Goal: Transaction & Acquisition: Purchase product/service

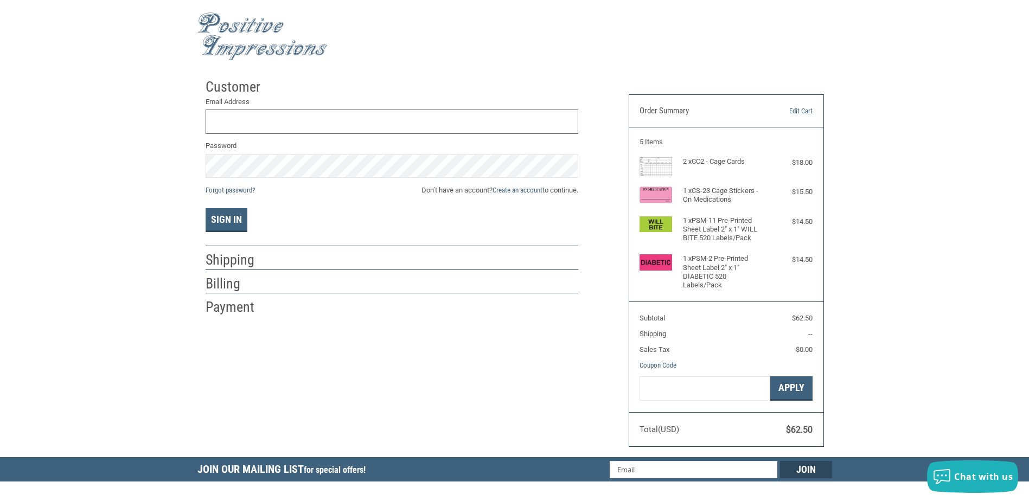
click at [366, 117] on input "Email Address" at bounding box center [392, 122] width 373 height 24
type input "[EMAIL_ADDRESS][DOMAIN_NAME]"
click at [523, 187] on link "Create an account" at bounding box center [518, 190] width 50 height 8
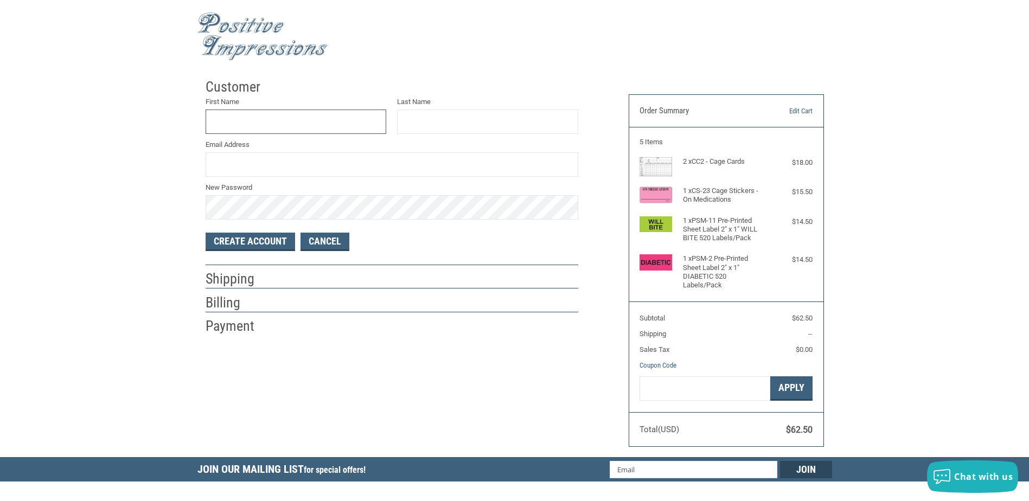
click at [308, 111] on input "First Name" at bounding box center [296, 122] width 181 height 24
type input "[PERSON_NAME]"
click at [298, 172] on input "Email Address" at bounding box center [392, 164] width 373 height 24
type input "[EMAIL_ADDRESS][DOMAIN_NAME]"
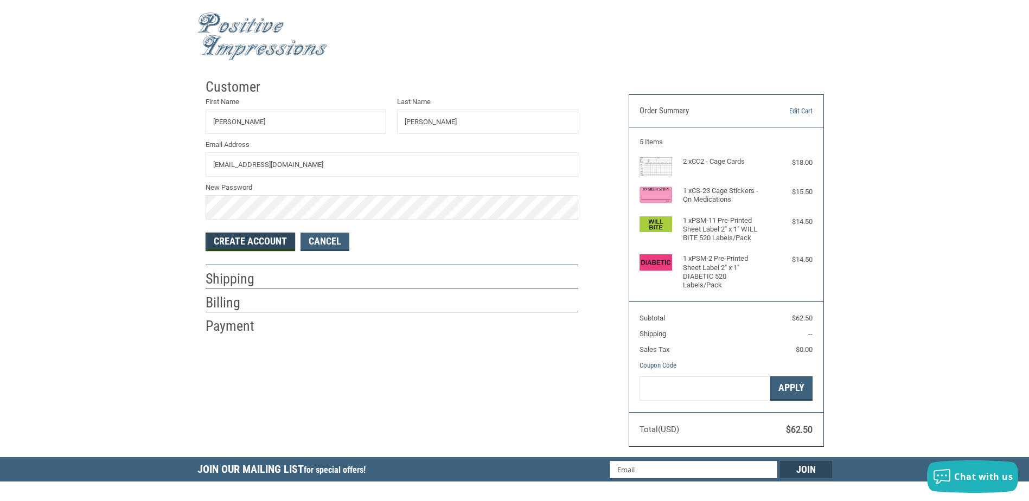
click at [256, 240] on button "Create Account" at bounding box center [251, 242] width 90 height 18
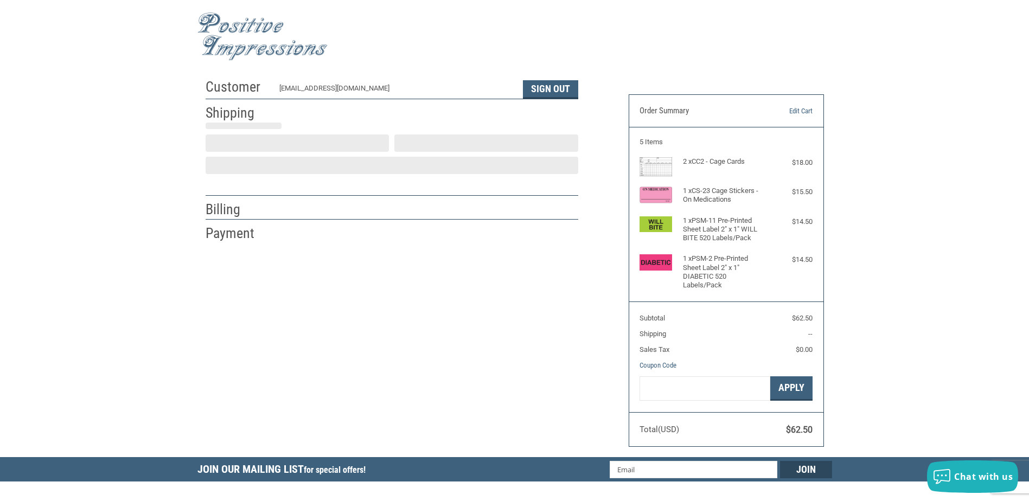
select select "US"
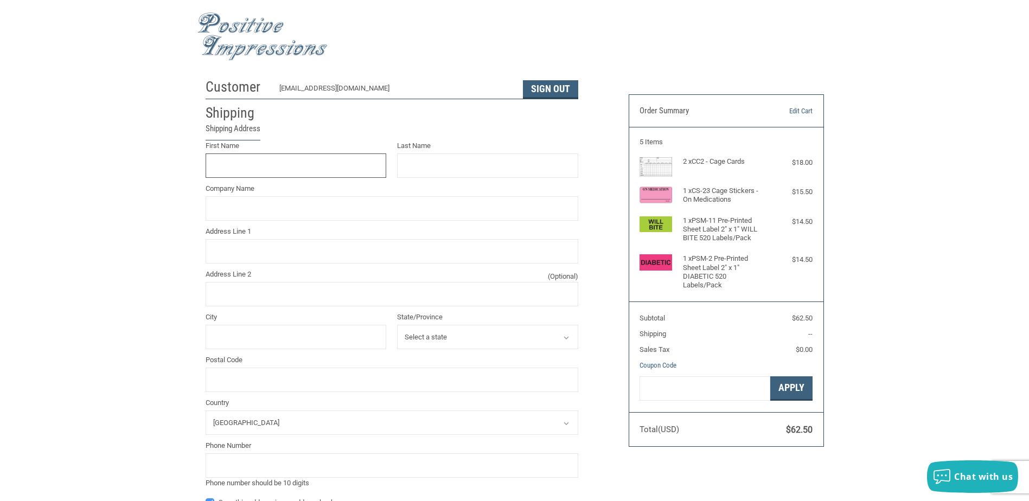
click at [336, 169] on input "First Name" at bounding box center [296, 166] width 181 height 24
type input "[PERSON_NAME]"
type input "[GEOGRAPHIC_DATA]"
type input "[STREET_ADDRESS]"
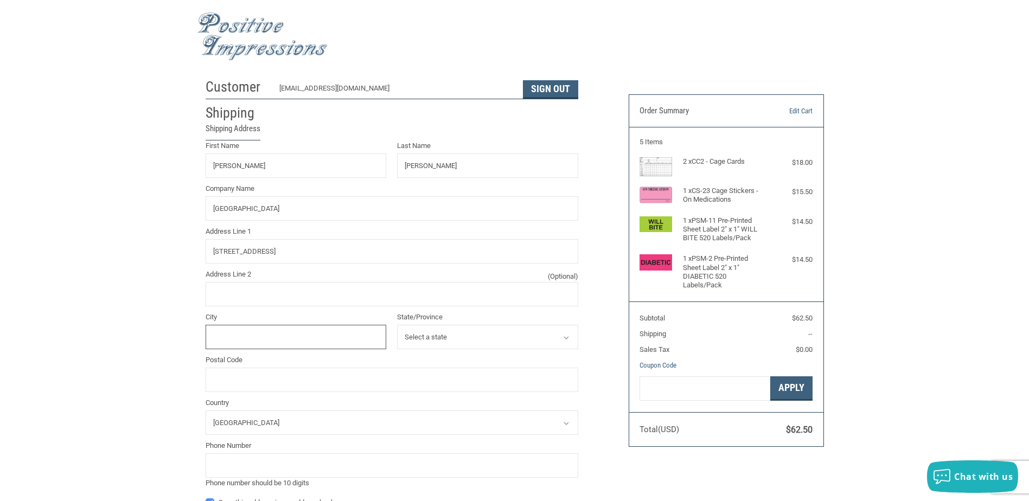
type input "[GEOGRAPHIC_DATA]"
type input "11234"
type input "7182580500"
click at [363, 212] on input "[GEOGRAPHIC_DATA]" at bounding box center [392, 208] width 373 height 24
type input "ANIMAL [GEOGRAPHIC_DATA]"
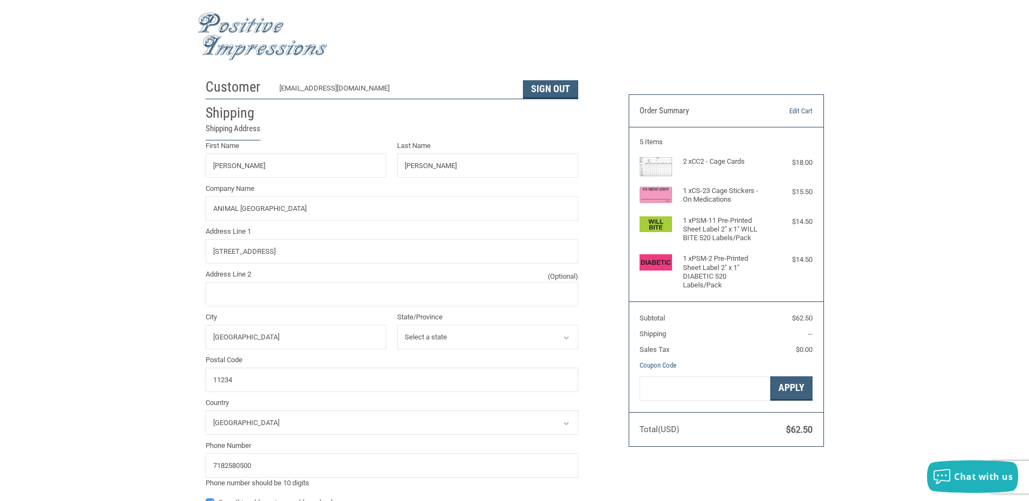
click at [138, 217] on div "Customer [EMAIL_ADDRESS][DOMAIN_NAME] Sign Out Shipping Shipping Address First …" at bounding box center [514, 422] width 1029 height 699
click at [320, 251] on input "[STREET_ADDRESS]" at bounding box center [392, 251] width 373 height 24
type input "[STREET_ADDRESS]"
drag, startPoint x: 50, startPoint y: 221, endPoint x: 233, endPoint y: 186, distance: 186.1
click at [50, 221] on div "Customer [EMAIL_ADDRESS][DOMAIN_NAME] Sign Out Shipping Shipping Address First …" at bounding box center [514, 422] width 1029 height 699
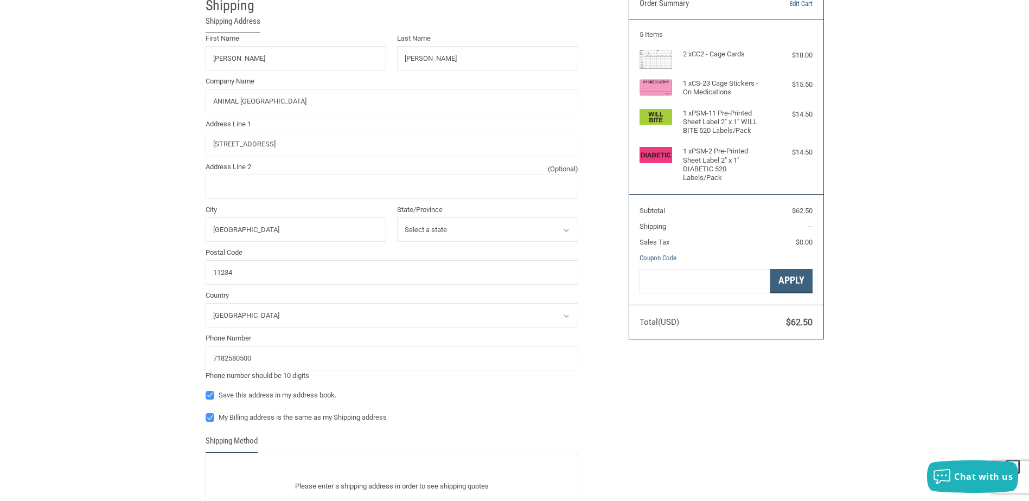
scroll to position [109, 0]
click at [320, 267] on input "11234" at bounding box center [392, 271] width 373 height 24
click at [46, 234] on div "Customer [EMAIL_ADDRESS][DOMAIN_NAME] Sign Out Shipping Shipping Address First …" at bounding box center [514, 314] width 1029 height 699
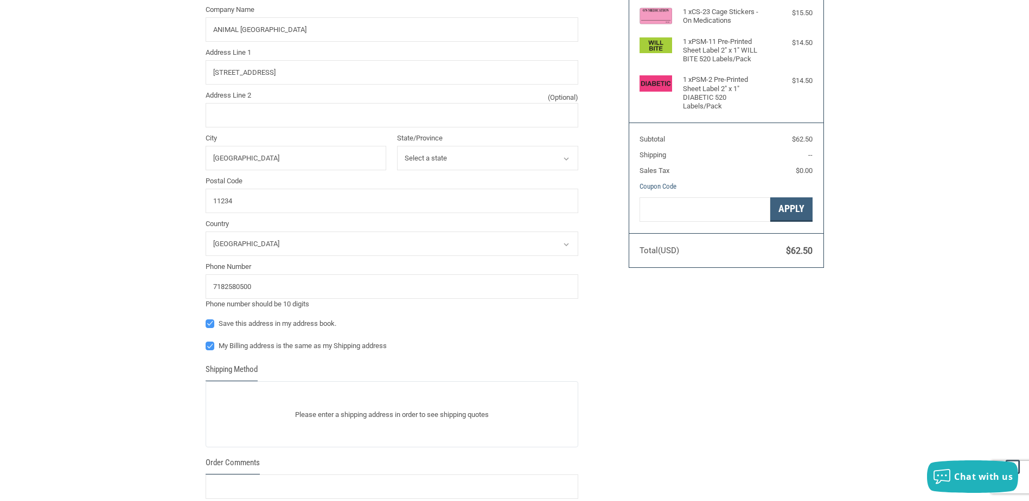
scroll to position [151, 0]
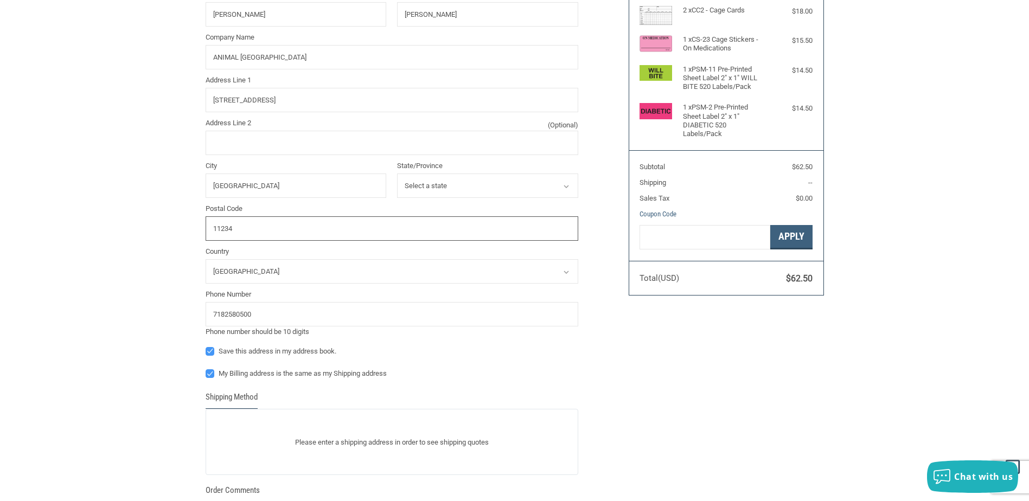
click at [300, 229] on input "11234" at bounding box center [392, 229] width 373 height 24
type input "11234"
click at [136, 238] on div "Customer [EMAIL_ADDRESS][DOMAIN_NAME] Sign Out Shipping Shipping Address First …" at bounding box center [514, 271] width 1029 height 699
click at [320, 272] on select "Select a country [GEOGRAPHIC_DATA]" at bounding box center [392, 271] width 373 height 24
click at [206, 260] on select "Select a country [GEOGRAPHIC_DATA]" at bounding box center [392, 271] width 373 height 24
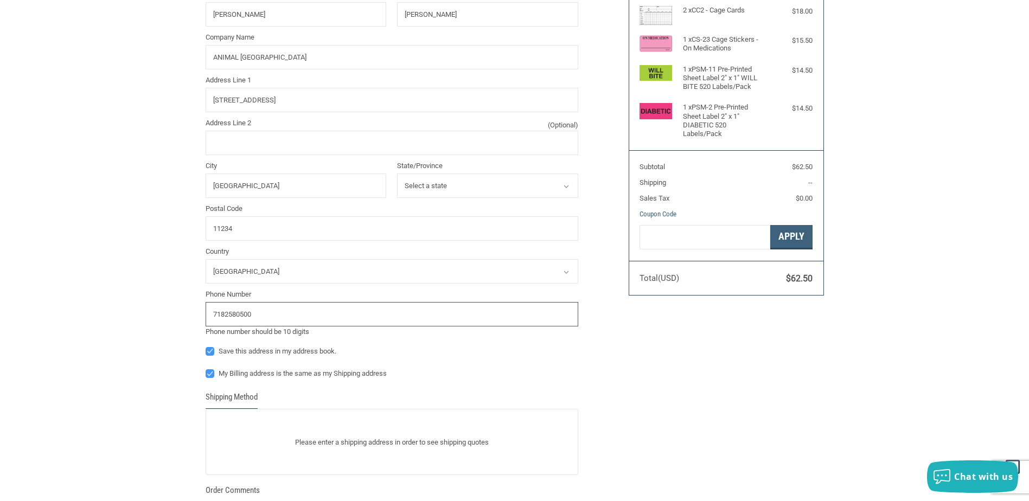
click at [303, 319] on input "7182580500" at bounding box center [392, 314] width 373 height 24
type input "7182580500"
click at [106, 332] on div "Customer [EMAIL_ADDRESS][DOMAIN_NAME] Sign Out Shipping Shipping Address First …" at bounding box center [514, 271] width 1029 height 699
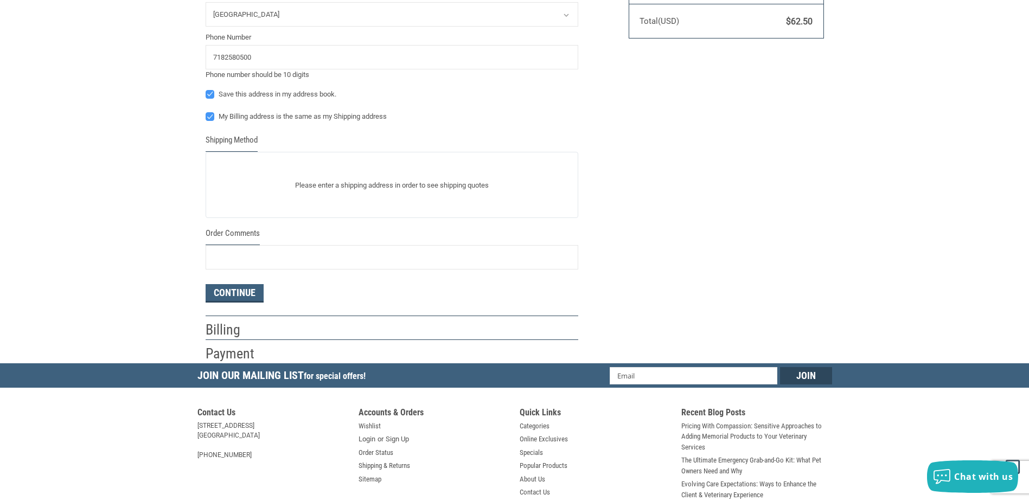
scroll to position [423, 0]
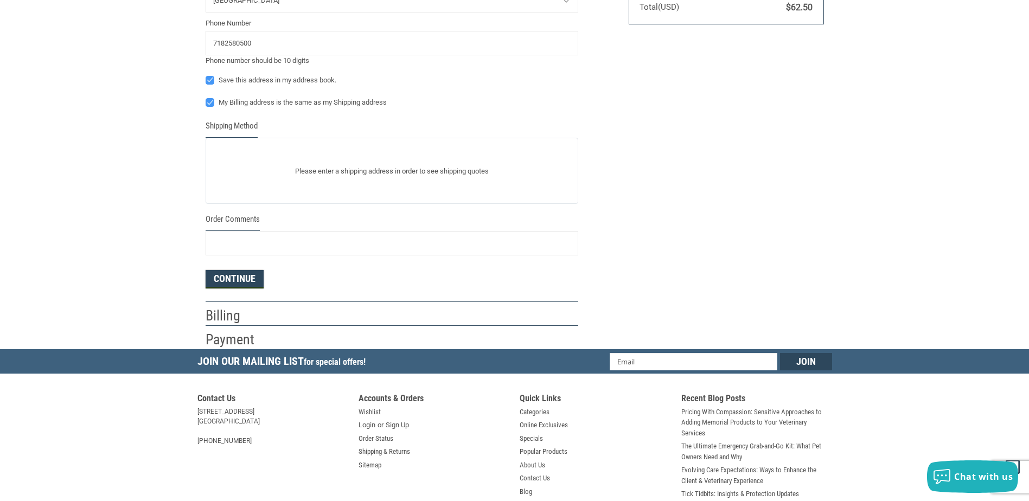
click at [231, 281] on button "Continue" at bounding box center [235, 279] width 58 height 18
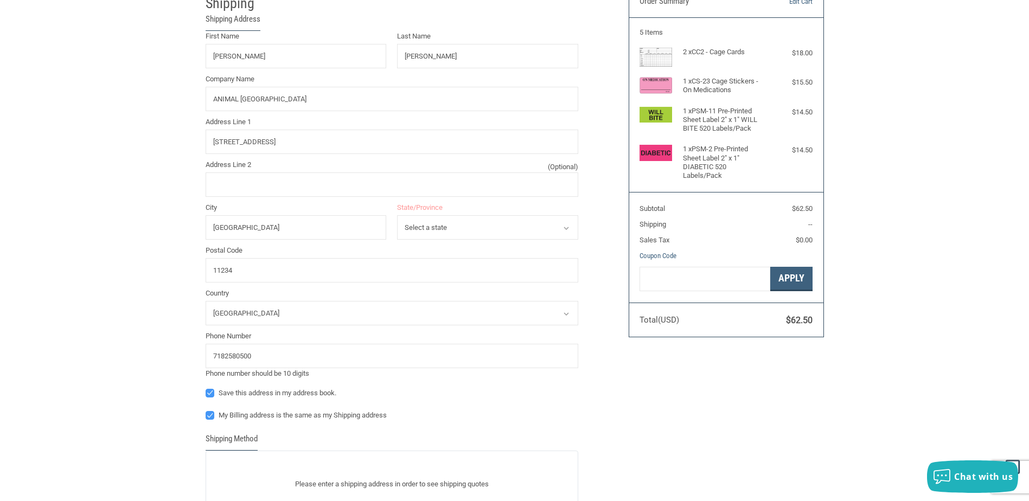
scroll to position [80, 0]
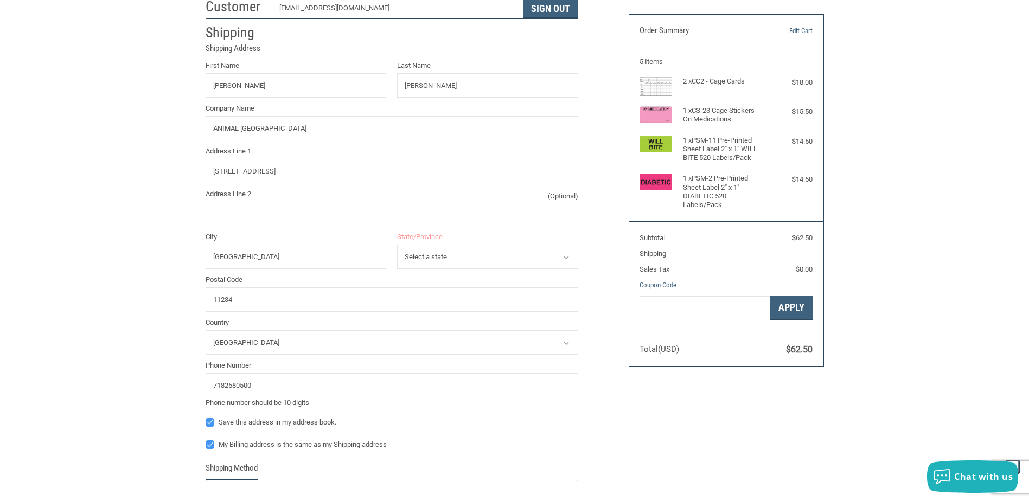
click at [456, 250] on select "Select a state [US_STATE] [US_STATE] [US_STATE] [US_STATE] [US_STATE] [US_STATE…" at bounding box center [487, 257] width 181 height 24
select select "NY"
click at [397, 245] on select "Select a state [US_STATE] [US_STATE] [US_STATE] [US_STATE] [US_STATE] [US_STATE…" at bounding box center [487, 257] width 181 height 24
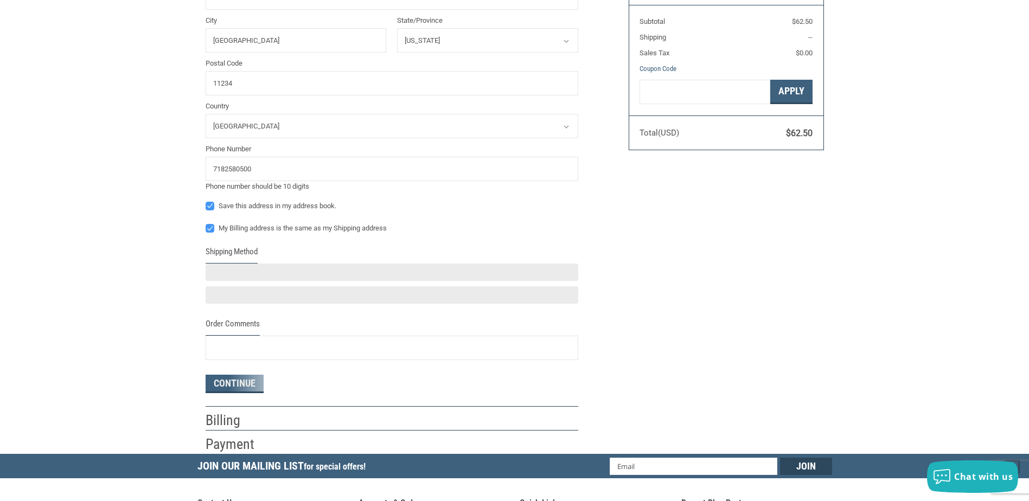
scroll to position [297, 0]
click at [290, 128] on select "Select a country [GEOGRAPHIC_DATA]" at bounding box center [392, 125] width 373 height 24
click at [206, 114] on select "Select a country [GEOGRAPHIC_DATA]" at bounding box center [392, 125] width 373 height 24
click at [314, 126] on select "Select a country [GEOGRAPHIC_DATA]" at bounding box center [392, 125] width 373 height 24
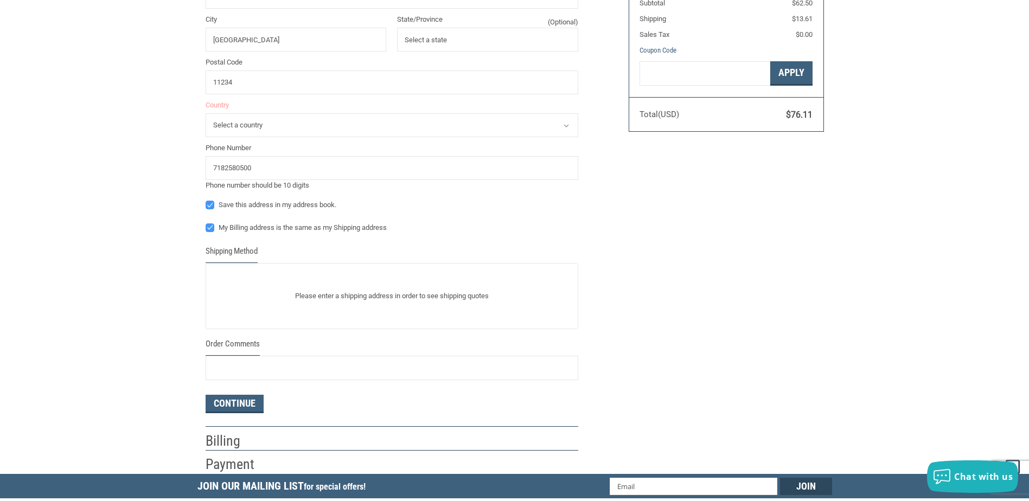
select select "US"
click at [206, 113] on select "Select a country [GEOGRAPHIC_DATA]" at bounding box center [392, 125] width 373 height 24
select select "NY"
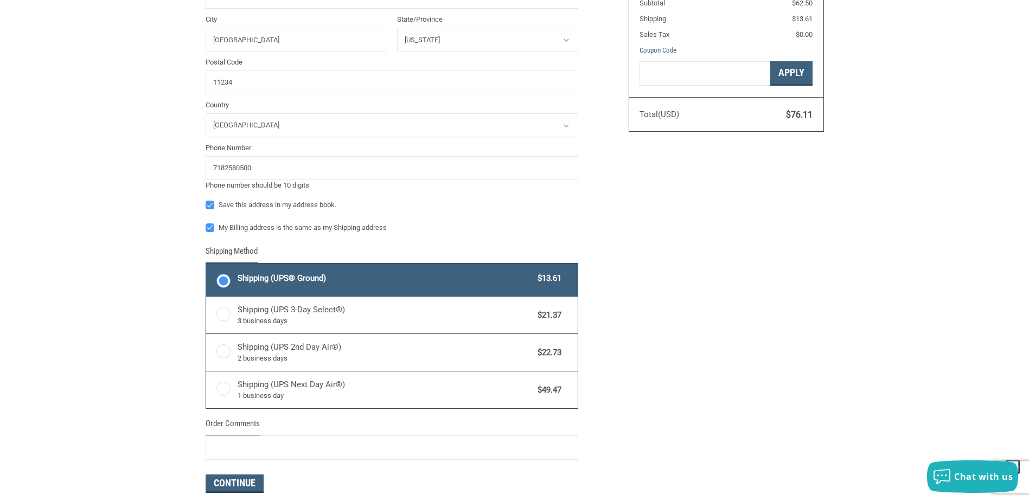
click at [150, 155] on div "Customer [EMAIL_ADDRESS][DOMAIN_NAME] Sign Out Shipping Shipping Address First …" at bounding box center [514, 156] width 1029 height 796
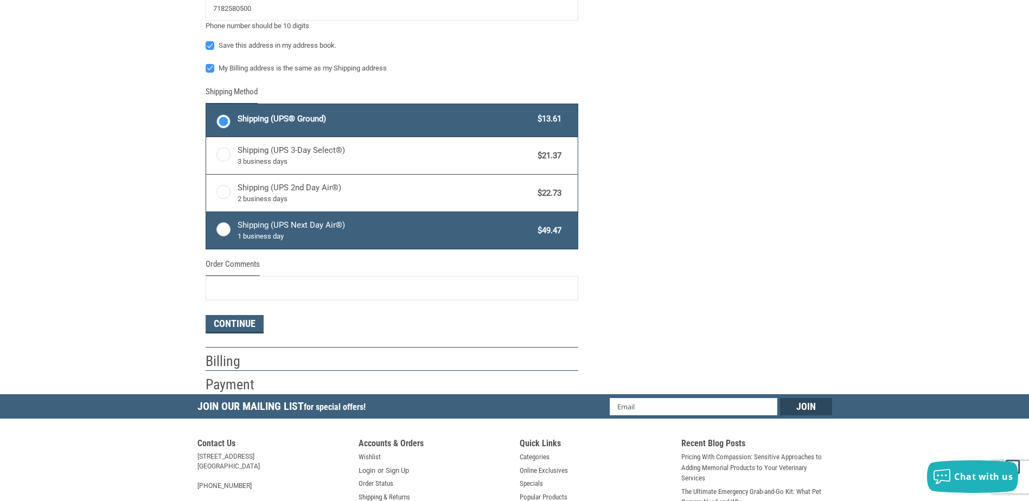
scroll to position [478, 0]
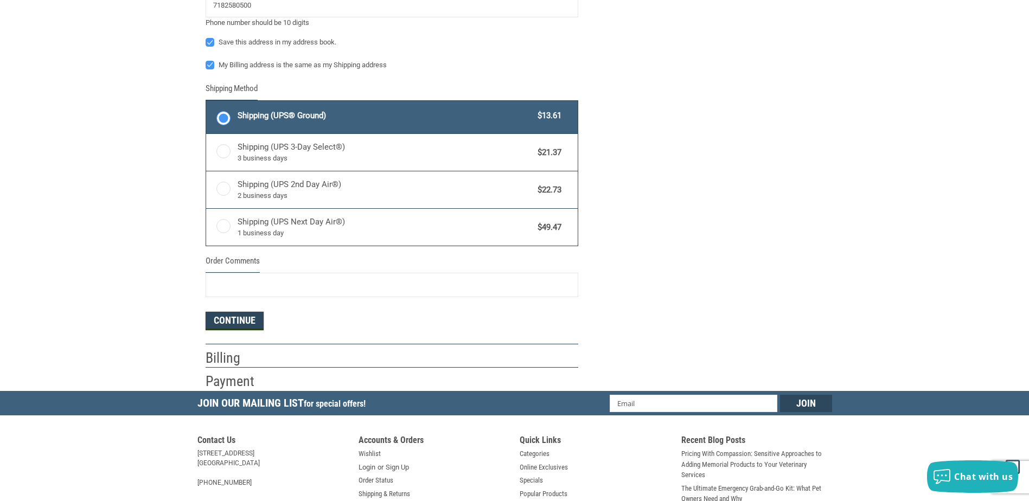
click at [225, 319] on button "Continue" at bounding box center [235, 321] width 58 height 18
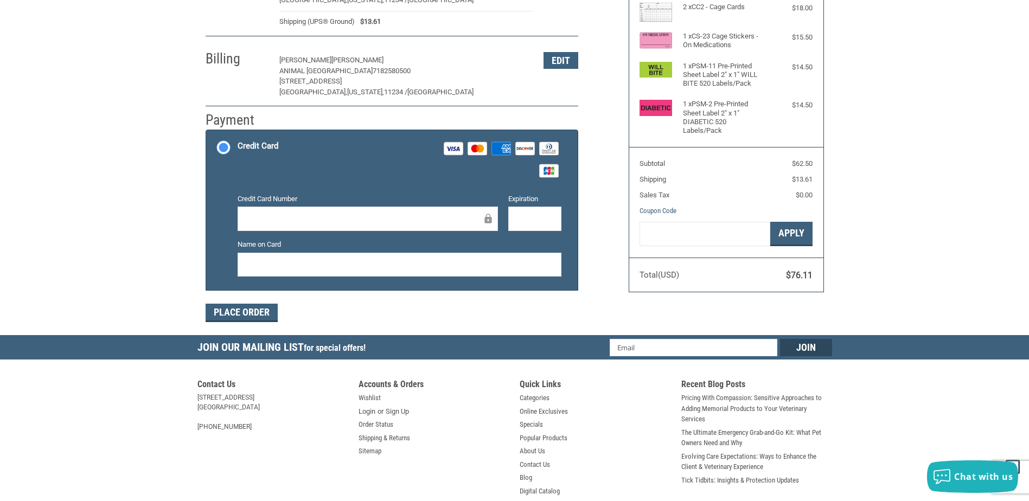
scroll to position [172, 0]
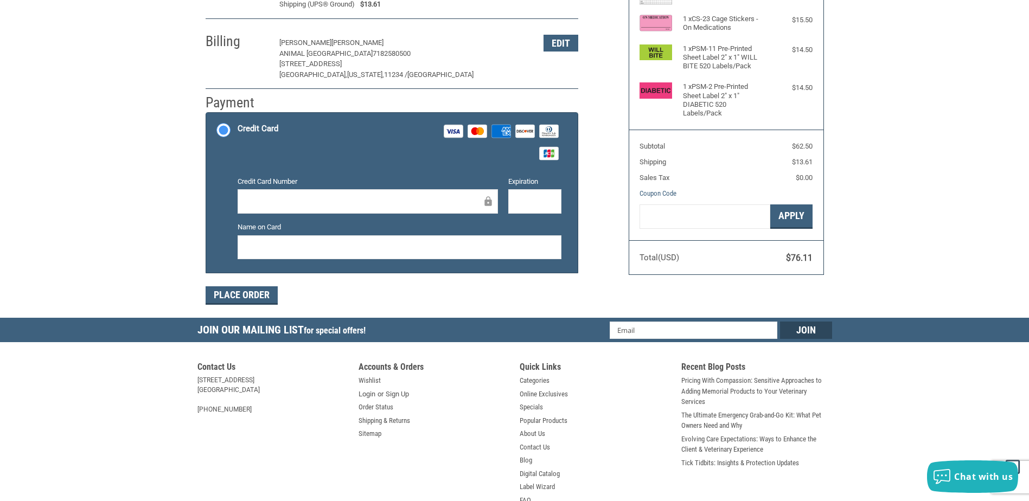
click at [332, 193] on div at bounding box center [368, 201] width 260 height 24
click at [238, 294] on button "Place Order" at bounding box center [242, 296] width 72 height 18
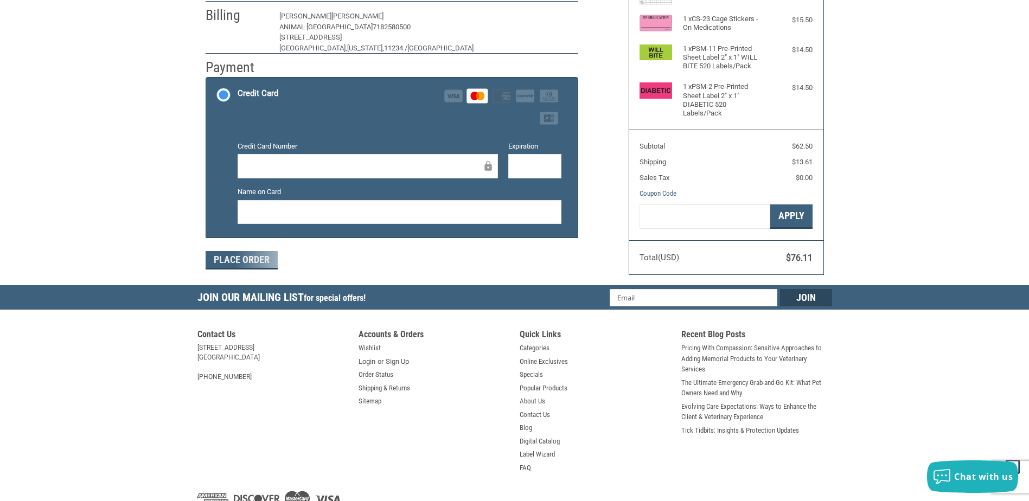
scroll to position [123, 0]
